Goal: Task Accomplishment & Management: Use online tool/utility

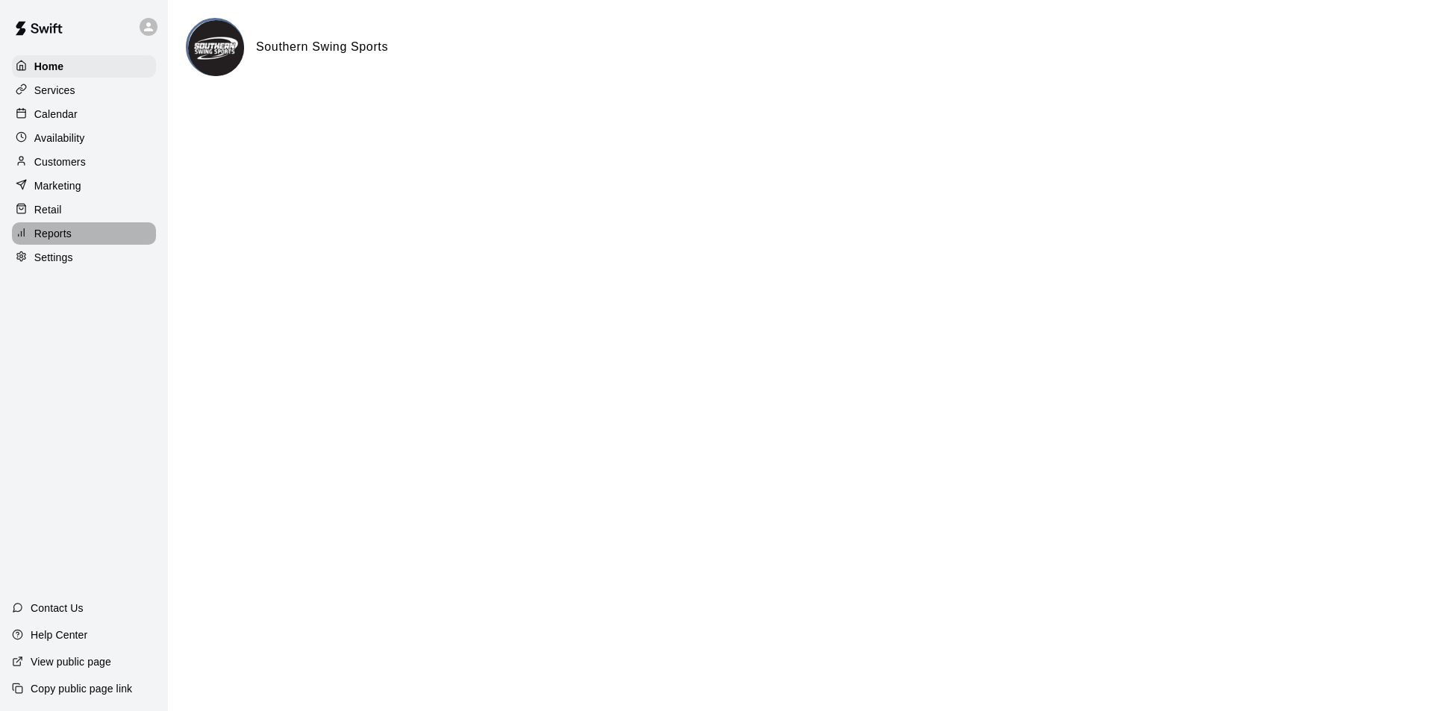
click at [57, 231] on p "Reports" at bounding box center [52, 233] width 37 height 15
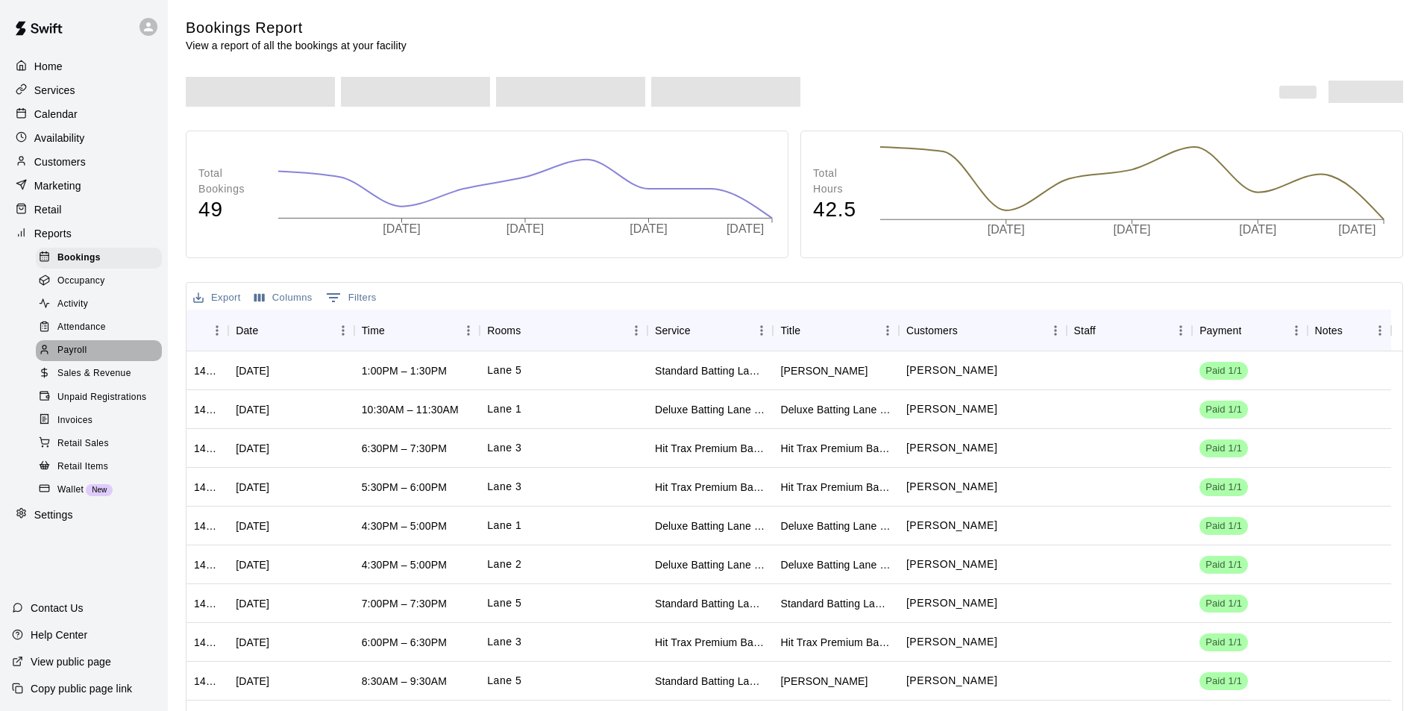
click at [69, 358] on span "Payroll" at bounding box center [71, 350] width 29 height 15
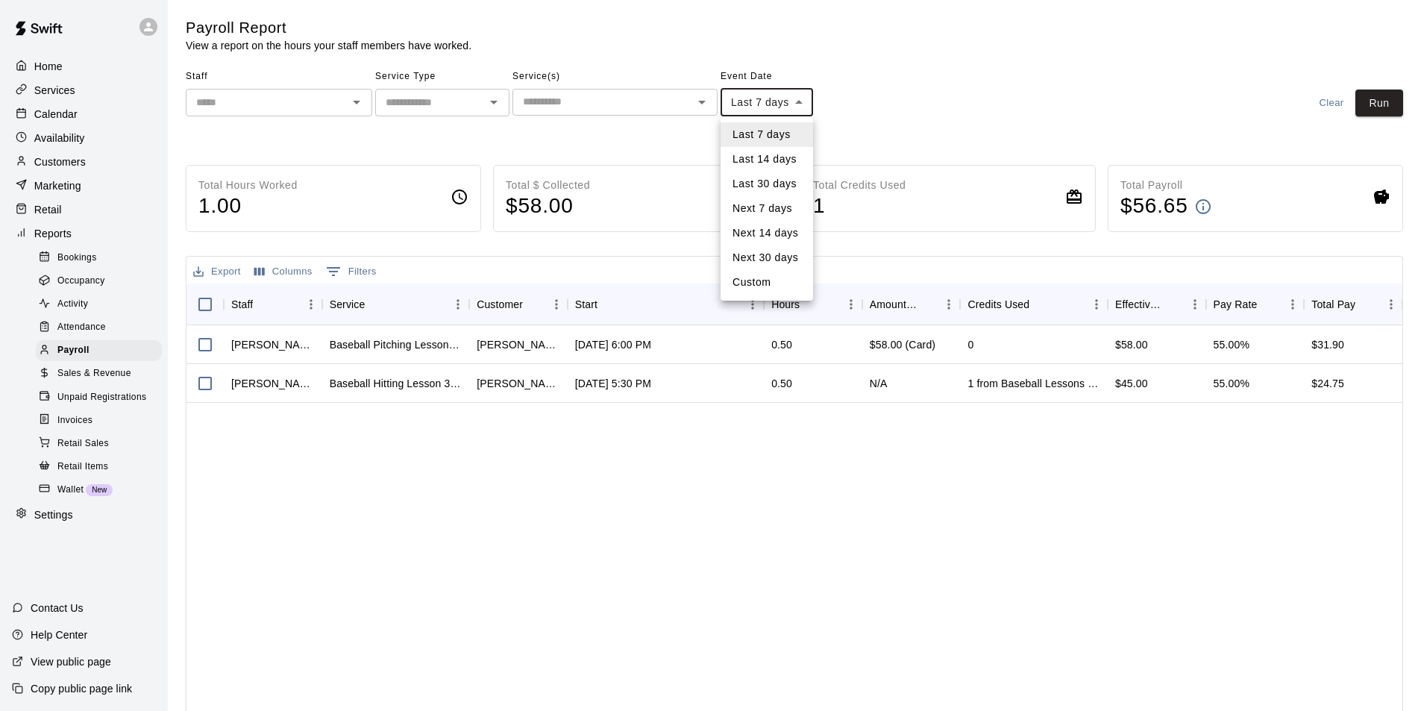
click at [788, 110] on body "Home Services Calendar Availability Customers Marketing Retail Reports Bookings…" at bounding box center [710, 392] width 1421 height 784
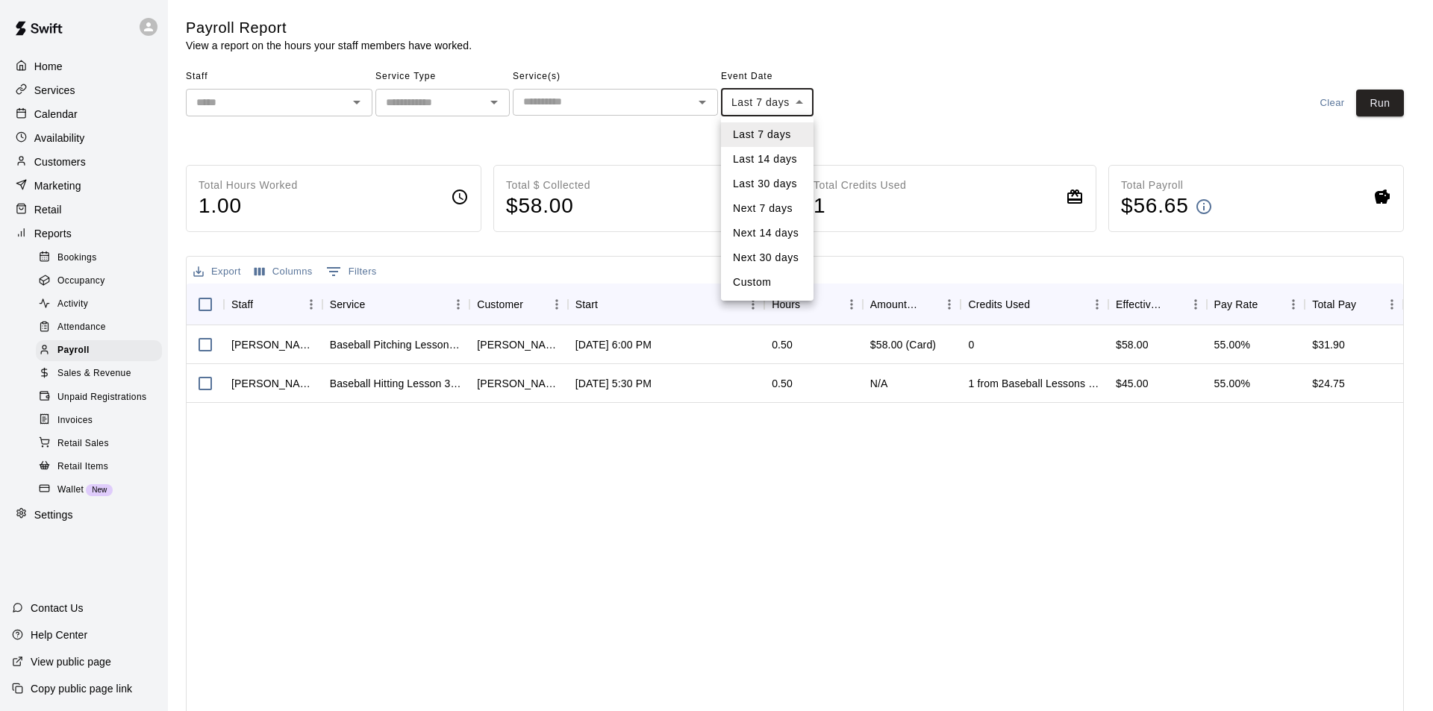
click at [760, 287] on li "Custom" at bounding box center [767, 282] width 93 height 25
type input "******"
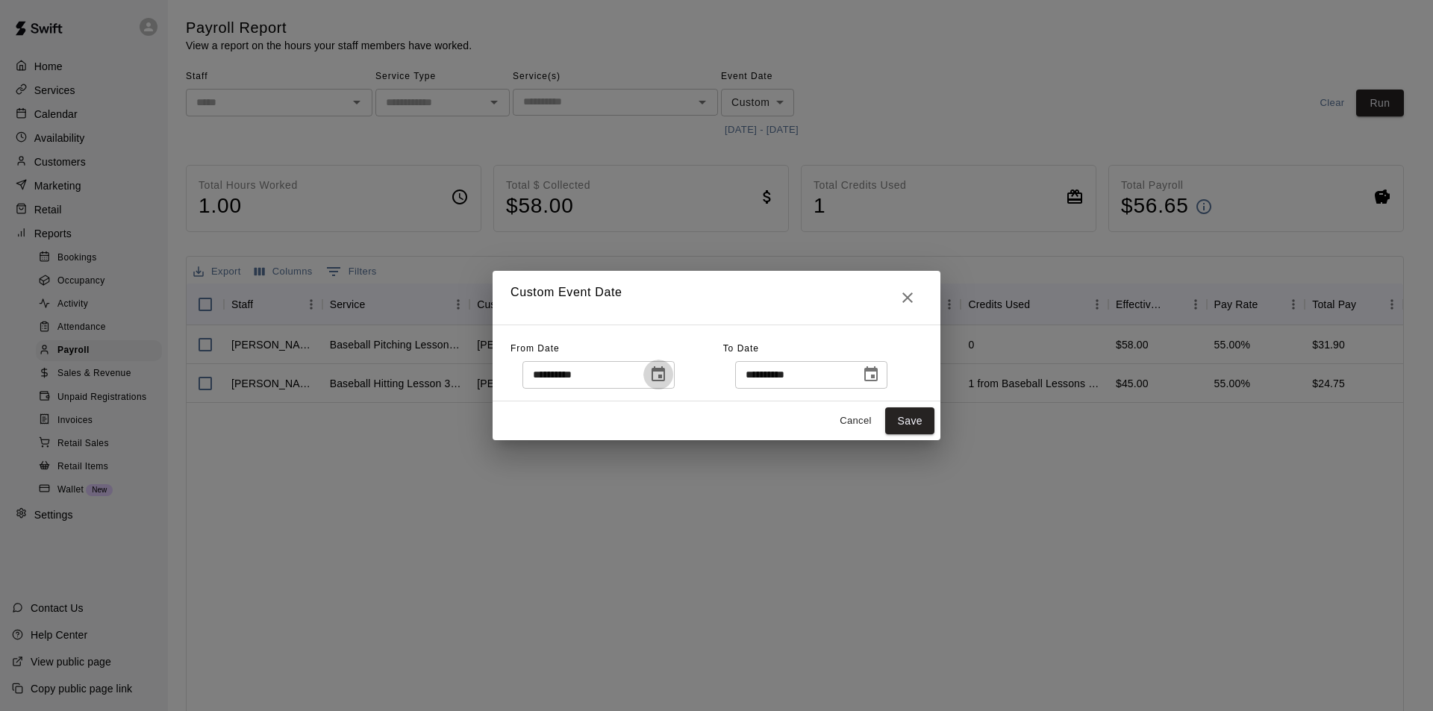
click at [667, 382] on icon "Choose date, selected date is Sep 6, 2025" at bounding box center [658, 375] width 18 height 18
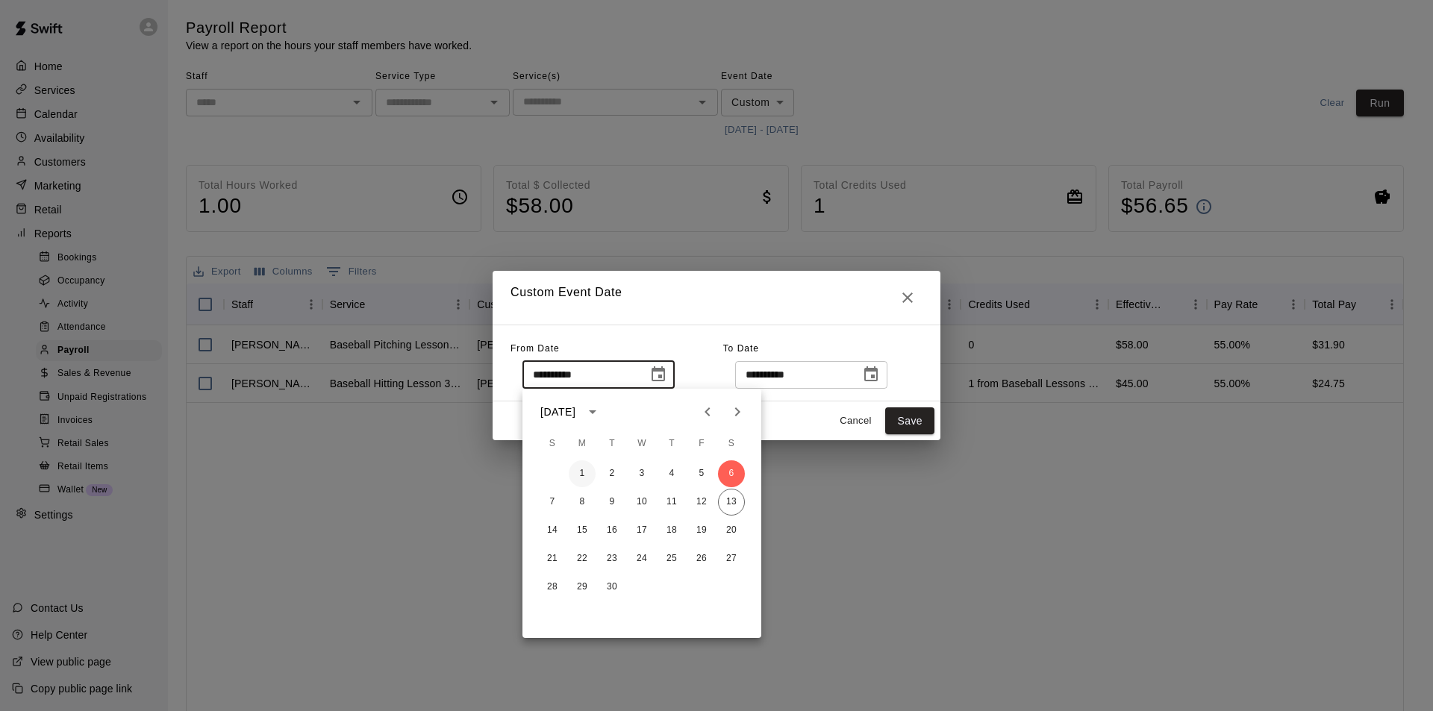
click at [581, 469] on button "1" at bounding box center [582, 473] width 27 height 27
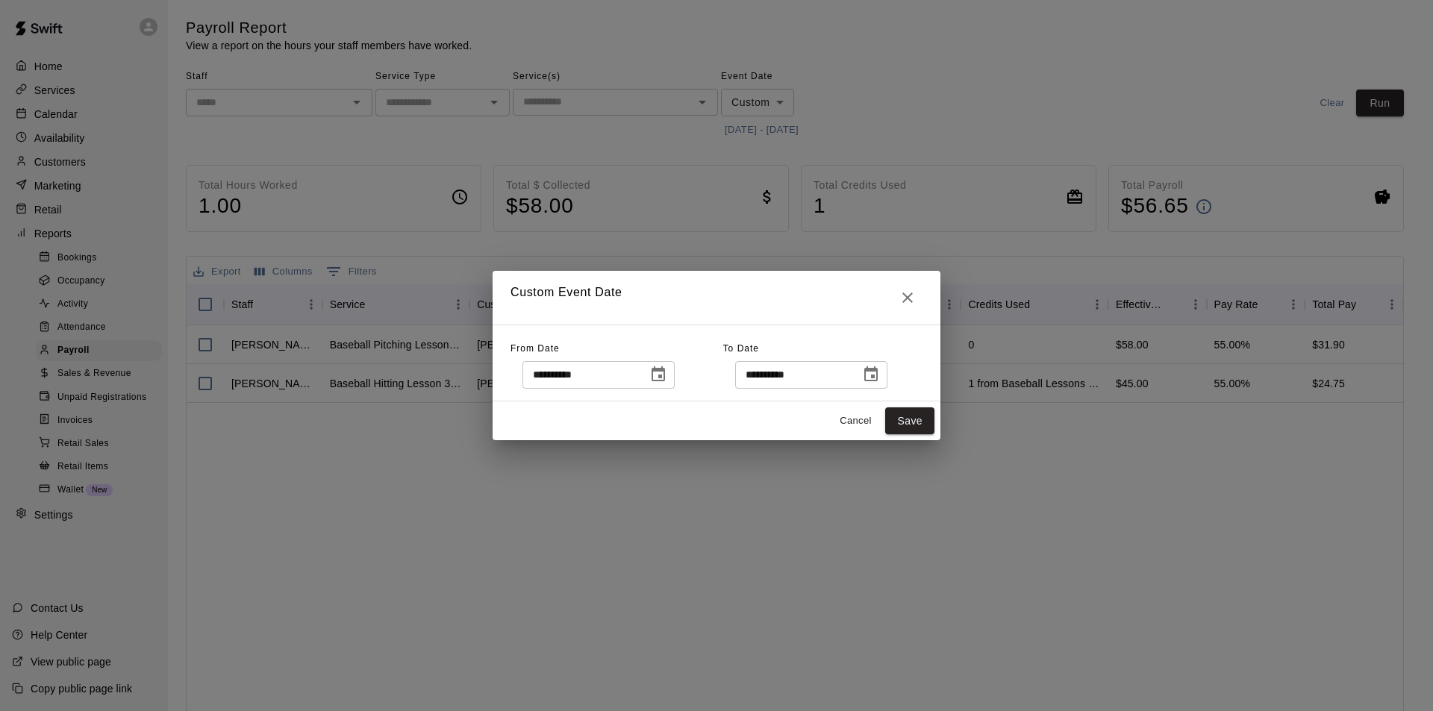
type input "**********"
click at [880, 372] on icon "Choose date, selected date is Sep 13, 2025" at bounding box center [871, 375] width 18 height 18
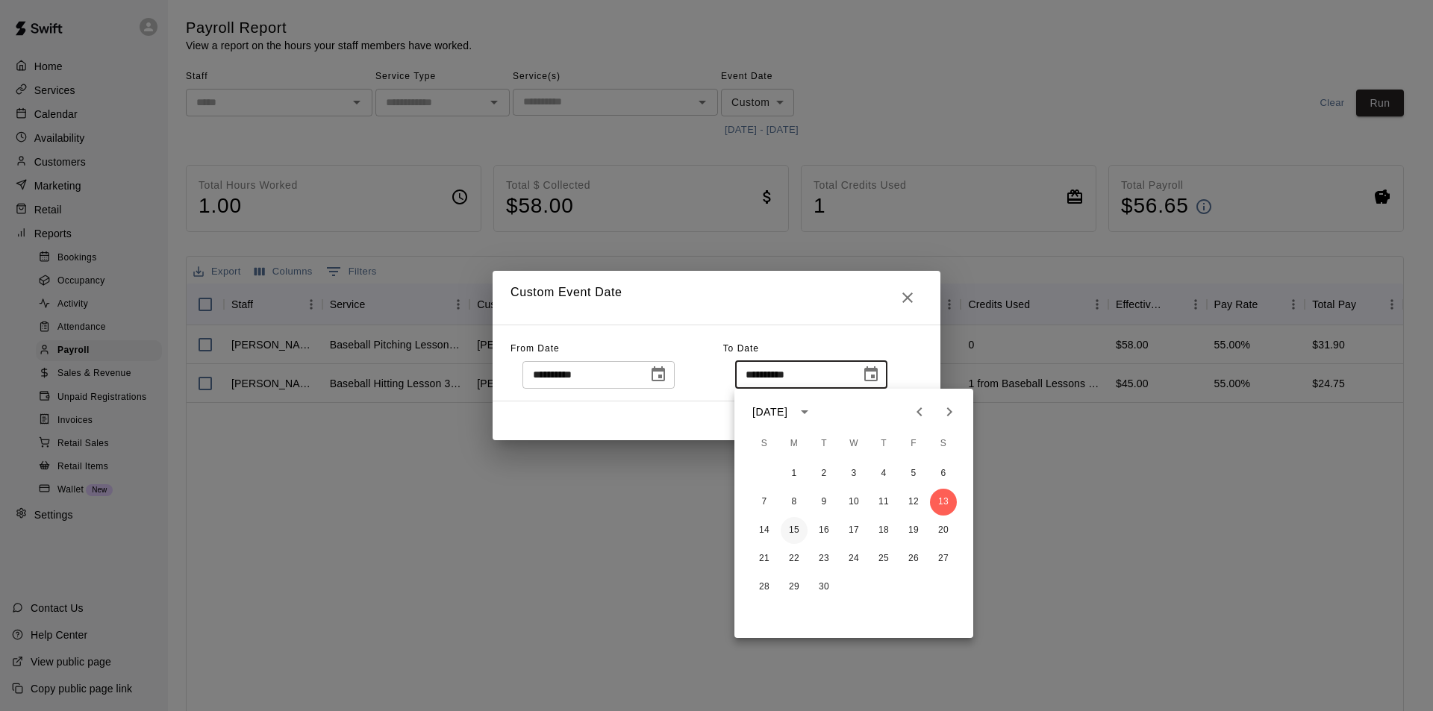
click at [796, 527] on button "15" at bounding box center [794, 530] width 27 height 27
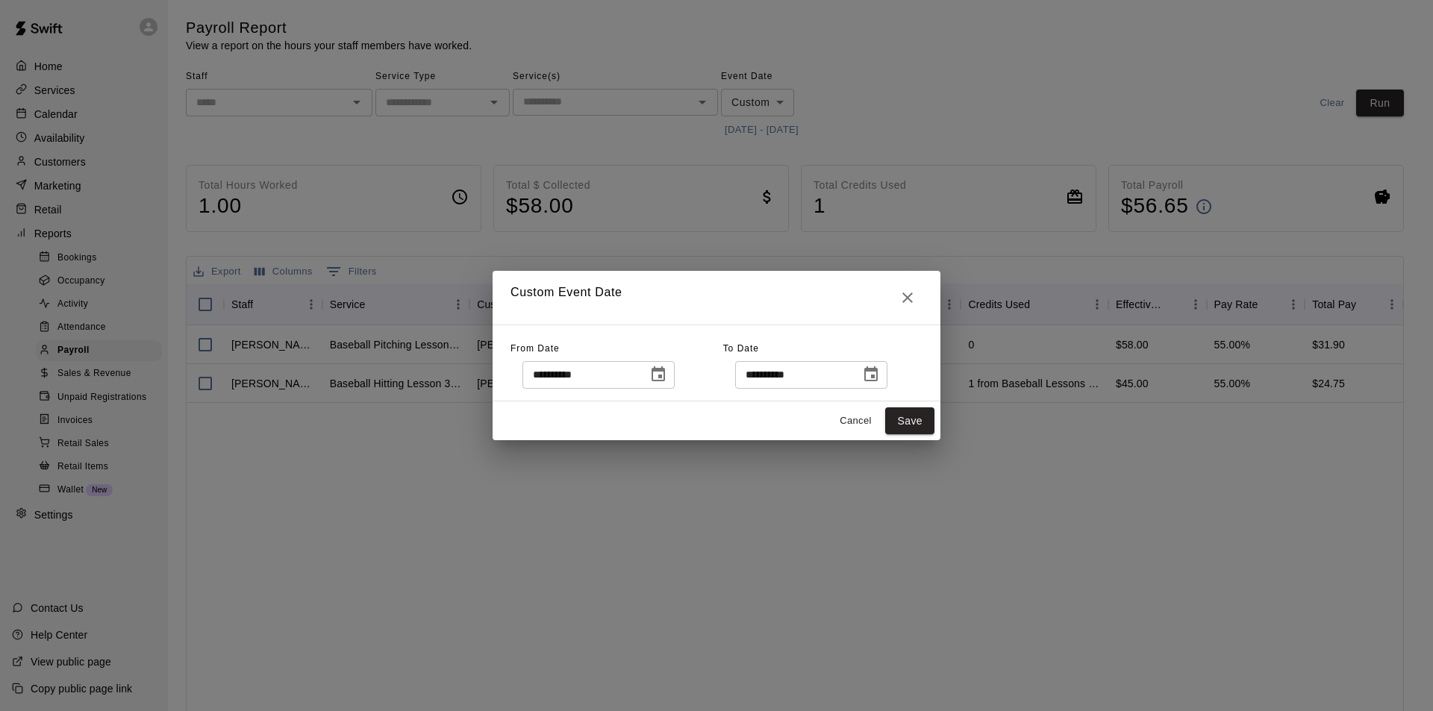
type input "**********"
click at [907, 425] on button "Save" at bounding box center [909, 421] width 49 height 28
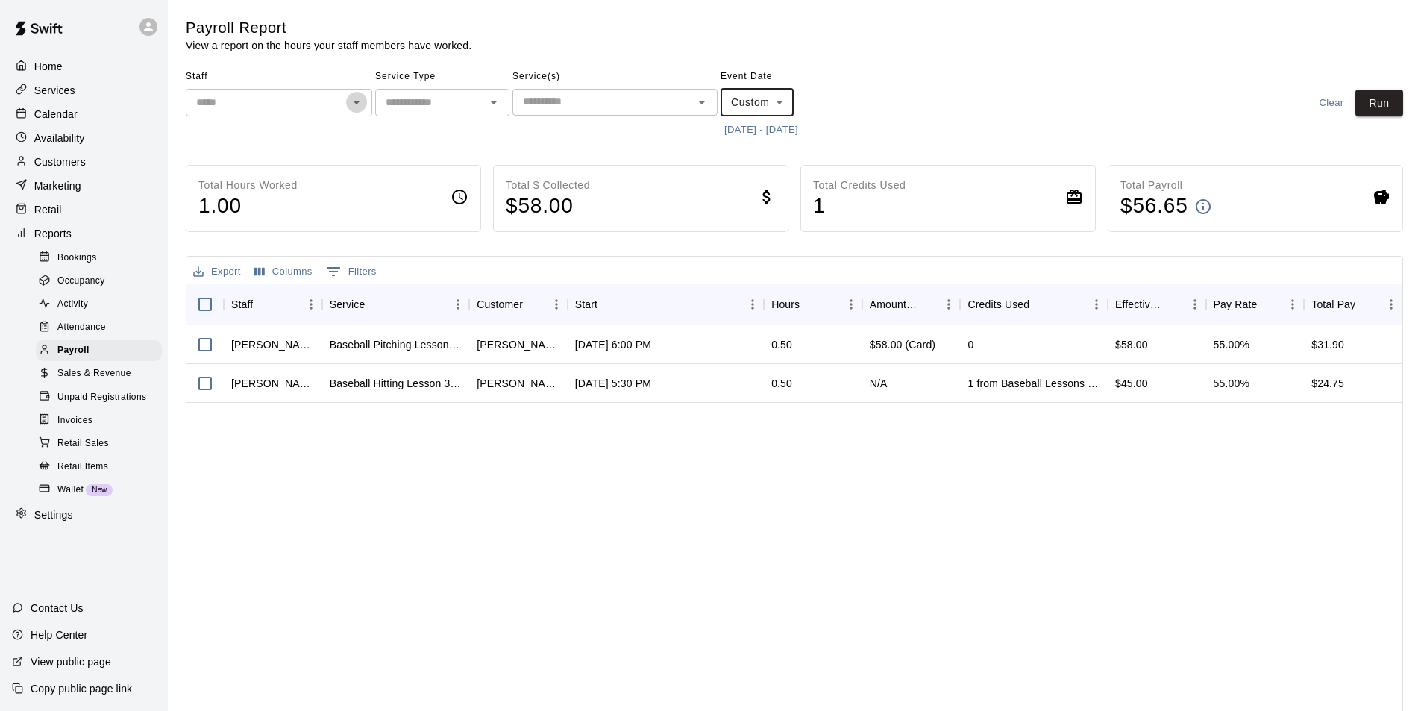
click at [346, 103] on button "Open" at bounding box center [356, 102] width 21 height 21
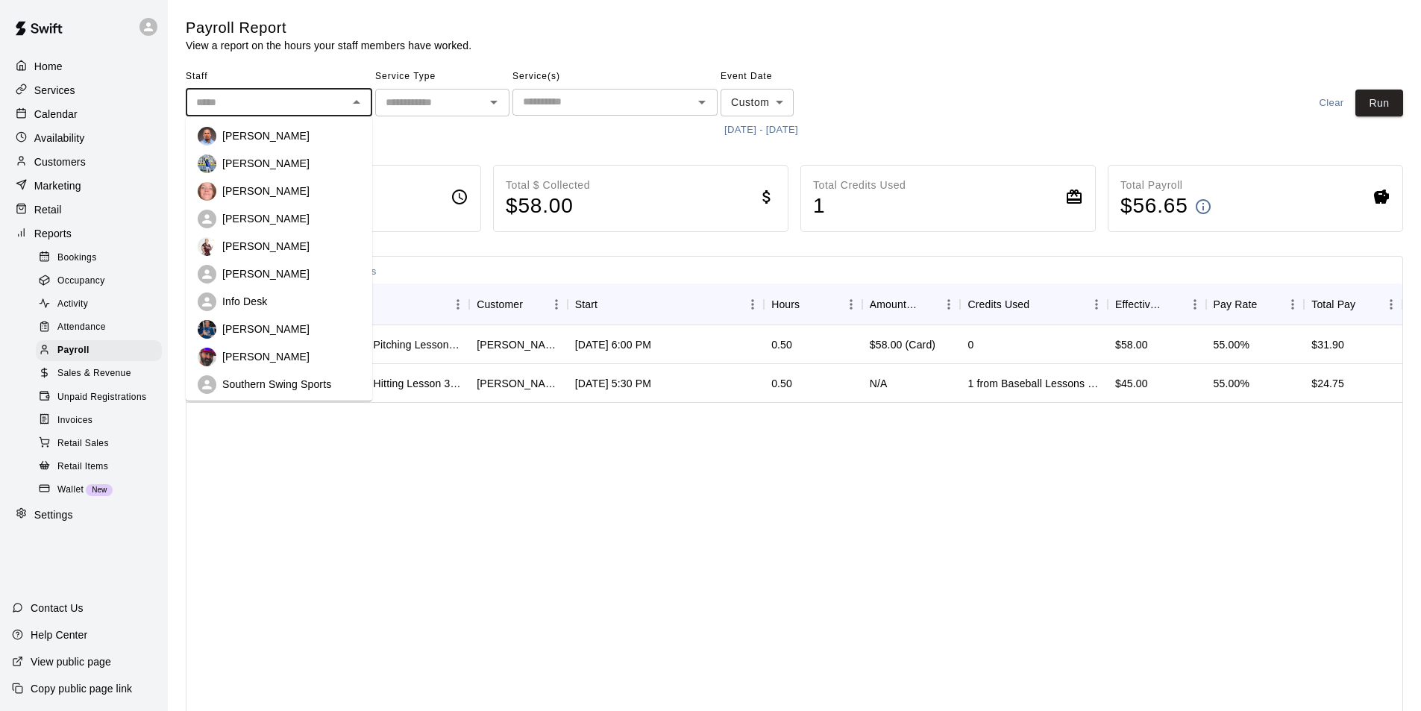
click at [277, 349] on div "[PERSON_NAME]" at bounding box center [279, 357] width 163 height 19
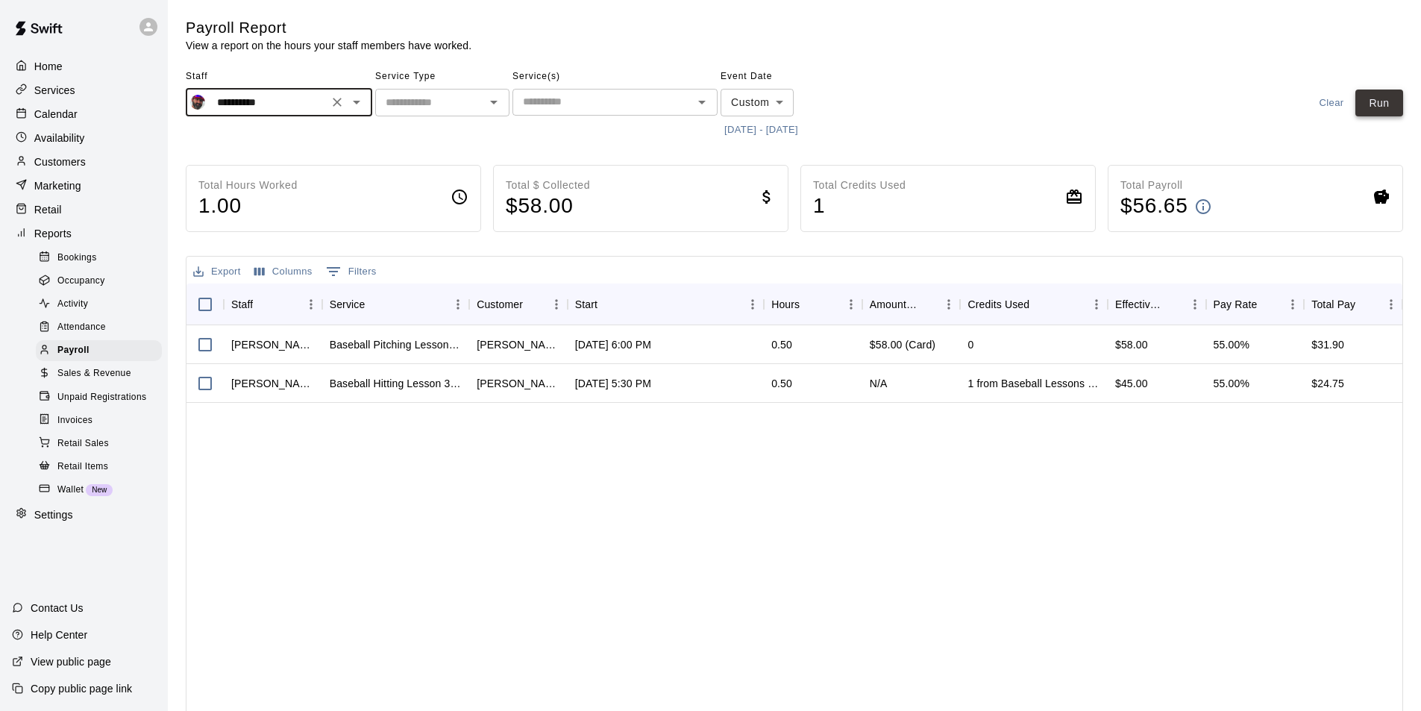
click at [1390, 101] on button "Run" at bounding box center [1380, 104] width 48 height 28
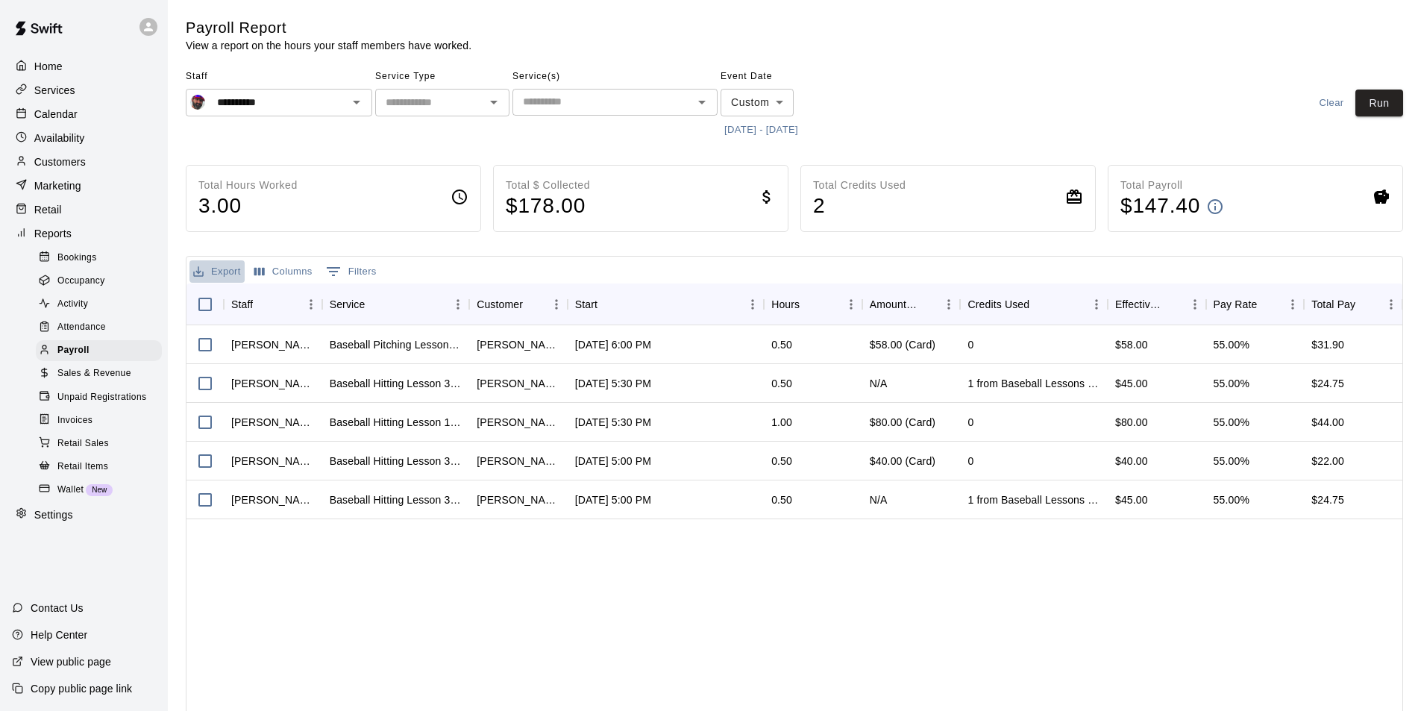
click at [225, 274] on button "Export" at bounding box center [217, 271] width 55 height 23
click at [232, 295] on li "Download as CSV" at bounding box center [247, 301] width 115 height 25
click at [352, 105] on icon "Open" at bounding box center [357, 102] width 18 height 18
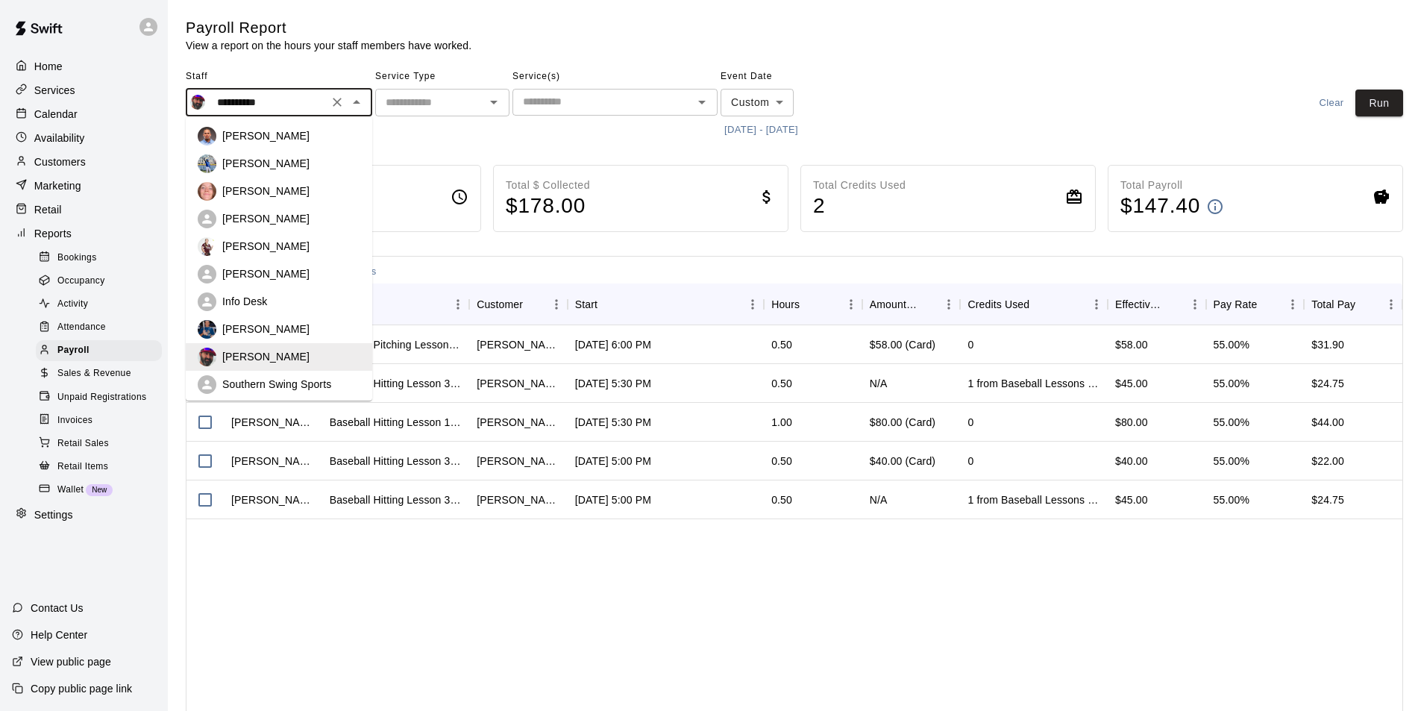
click at [317, 384] on p "Southern Swing Sports" at bounding box center [276, 384] width 109 height 15
type input "**********"
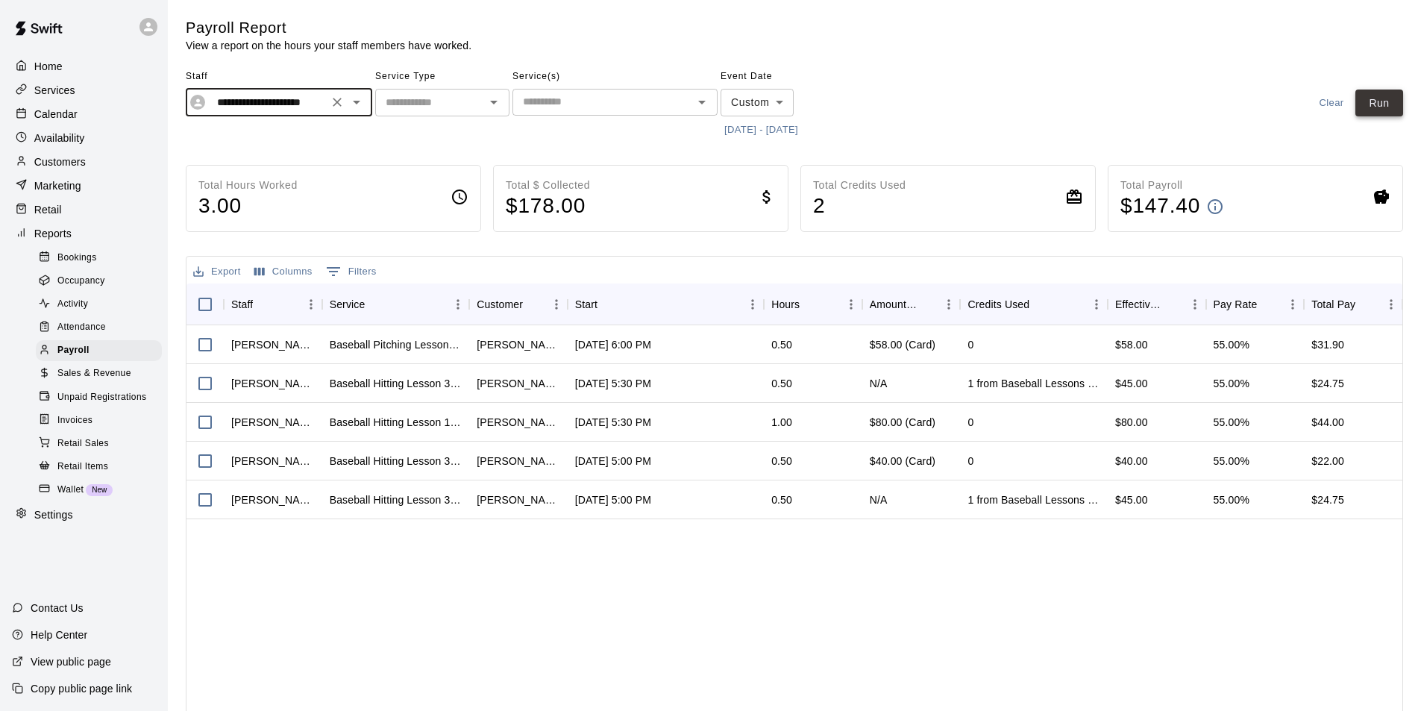
click at [1374, 104] on button "Run" at bounding box center [1380, 104] width 48 height 28
